Goal: Transaction & Acquisition: Register for event/course

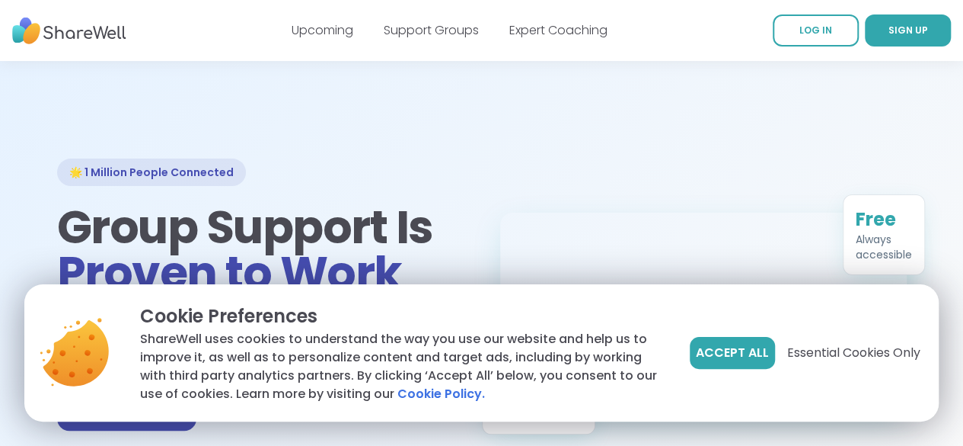
click at [717, 354] on span "Accept All" at bounding box center [732, 352] width 73 height 18
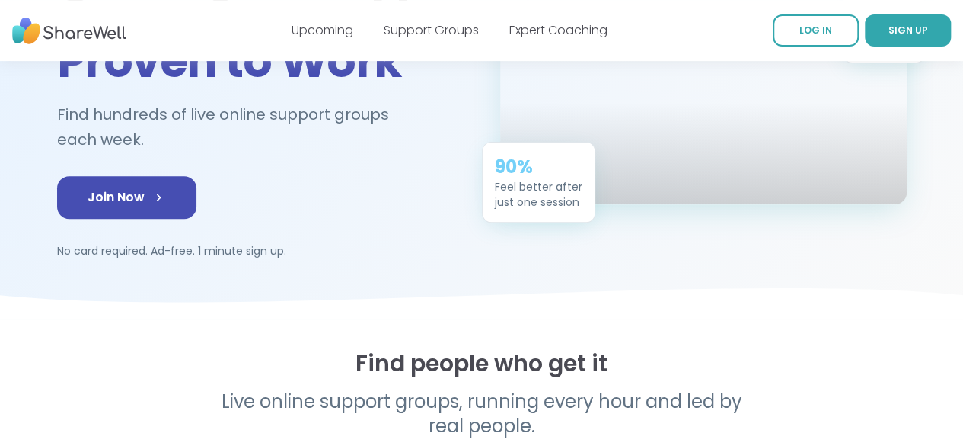
scroll to position [228, 0]
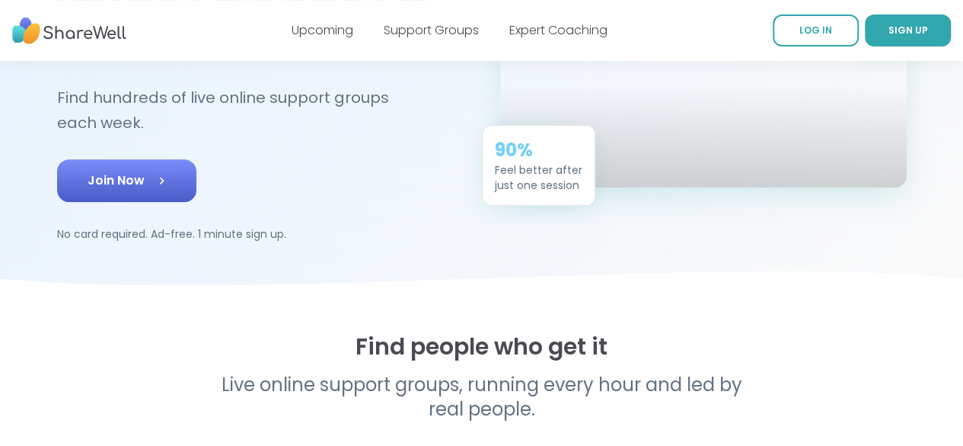
click at [73, 159] on link "Join Now" at bounding box center [126, 180] width 139 height 43
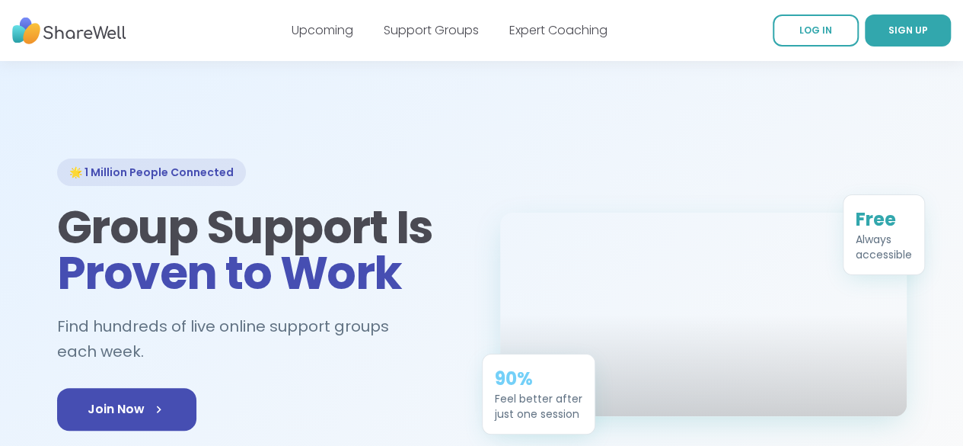
drag, startPoint x: 0, startPoint y: 0, endPoint x: 140, endPoint y: 136, distance: 195.5
click at [140, 136] on div at bounding box center [481, 296] width 963 height 470
